Goal: Task Accomplishment & Management: Use online tool/utility

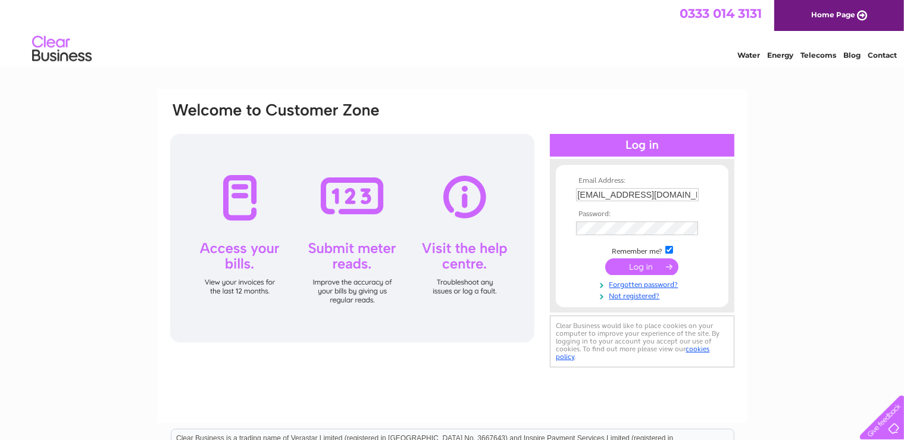
click at [642, 268] on input "submit" at bounding box center [641, 266] width 73 height 17
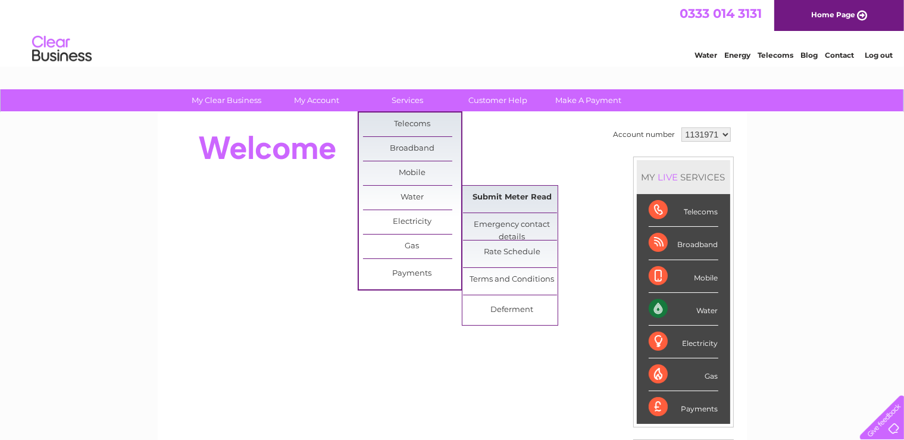
click at [478, 195] on link "Submit Meter Read" at bounding box center [512, 198] width 98 height 24
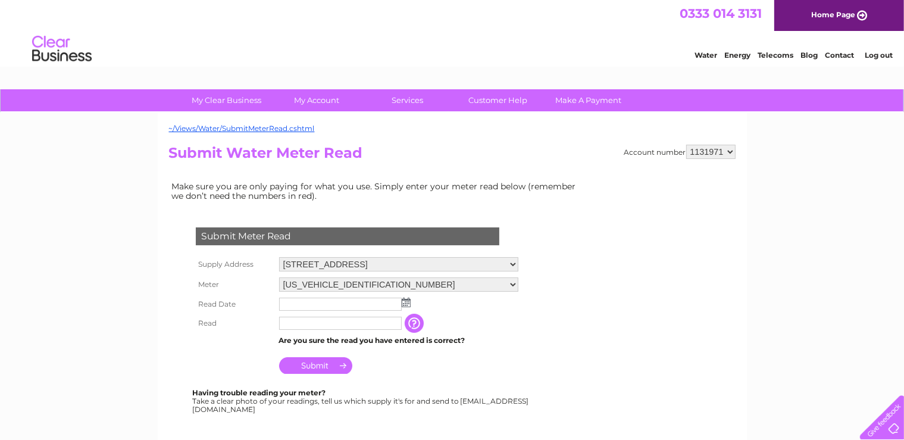
click at [294, 303] on input "text" at bounding box center [340, 303] width 123 height 13
click at [405, 303] on img at bounding box center [406, 302] width 9 height 10
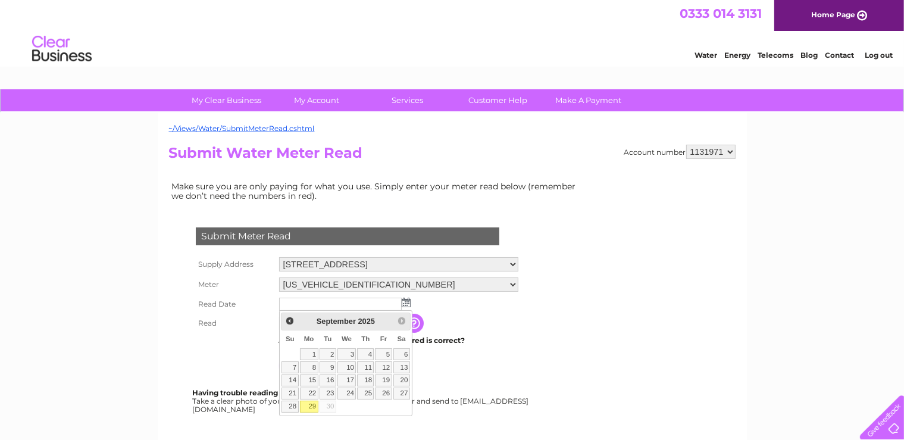
click at [310, 400] on link "29" at bounding box center [309, 406] width 18 height 12
type input "2025/09/29"
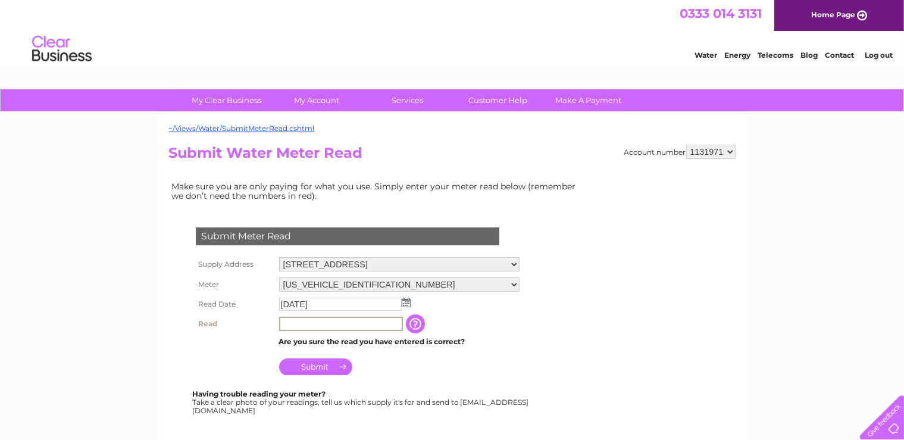
click at [290, 323] on input "text" at bounding box center [341, 323] width 124 height 14
type input "0043"
click at [310, 369] on input "Submit" at bounding box center [315, 366] width 73 height 17
